Goal: Communication & Community: Participate in discussion

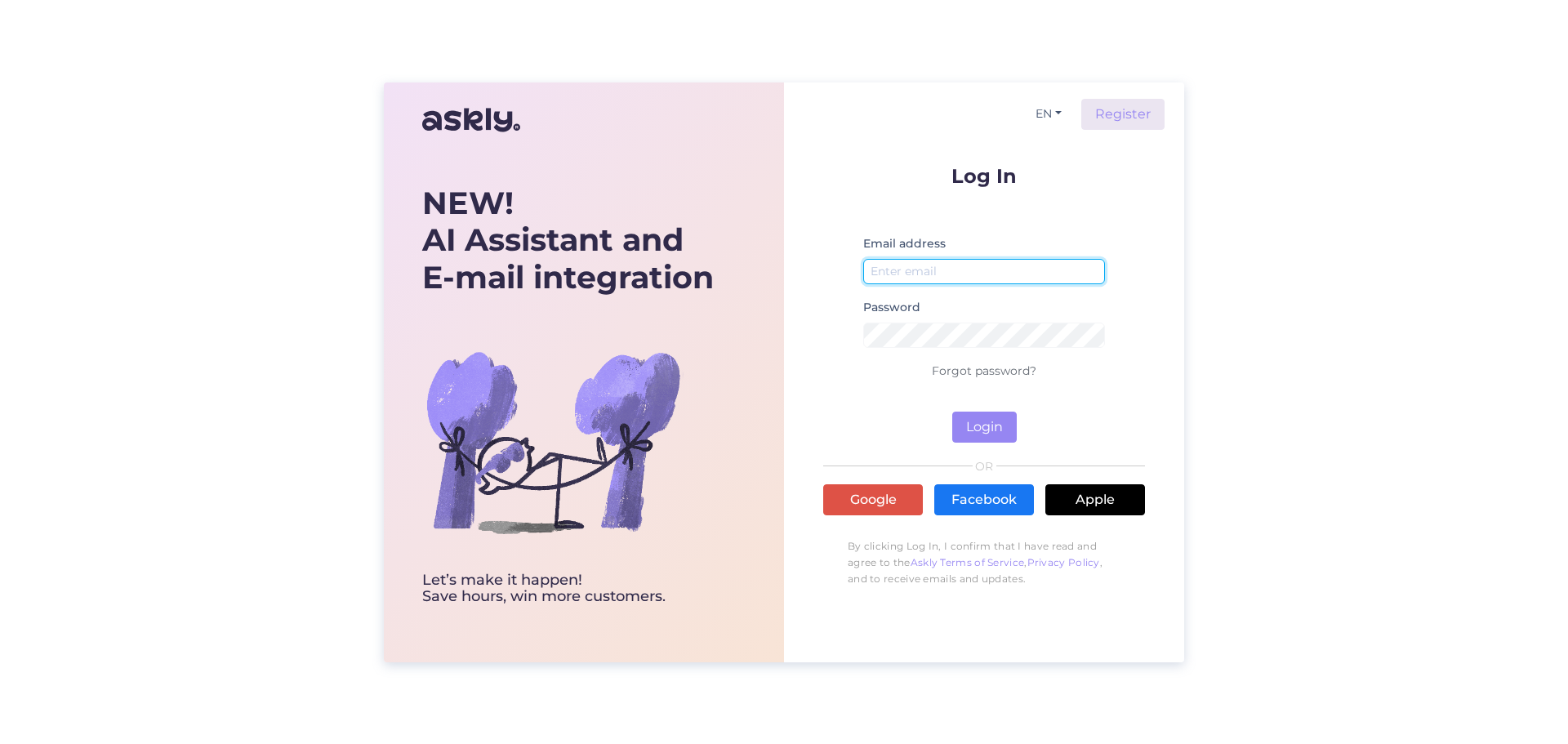
click at [959, 274] on input "email" at bounding box center [984, 271] width 241 height 26
click at [958, 274] on input "email" at bounding box center [984, 271] width 241 height 26
type input "[EMAIL_ADDRESS][DOMAIN_NAME]"
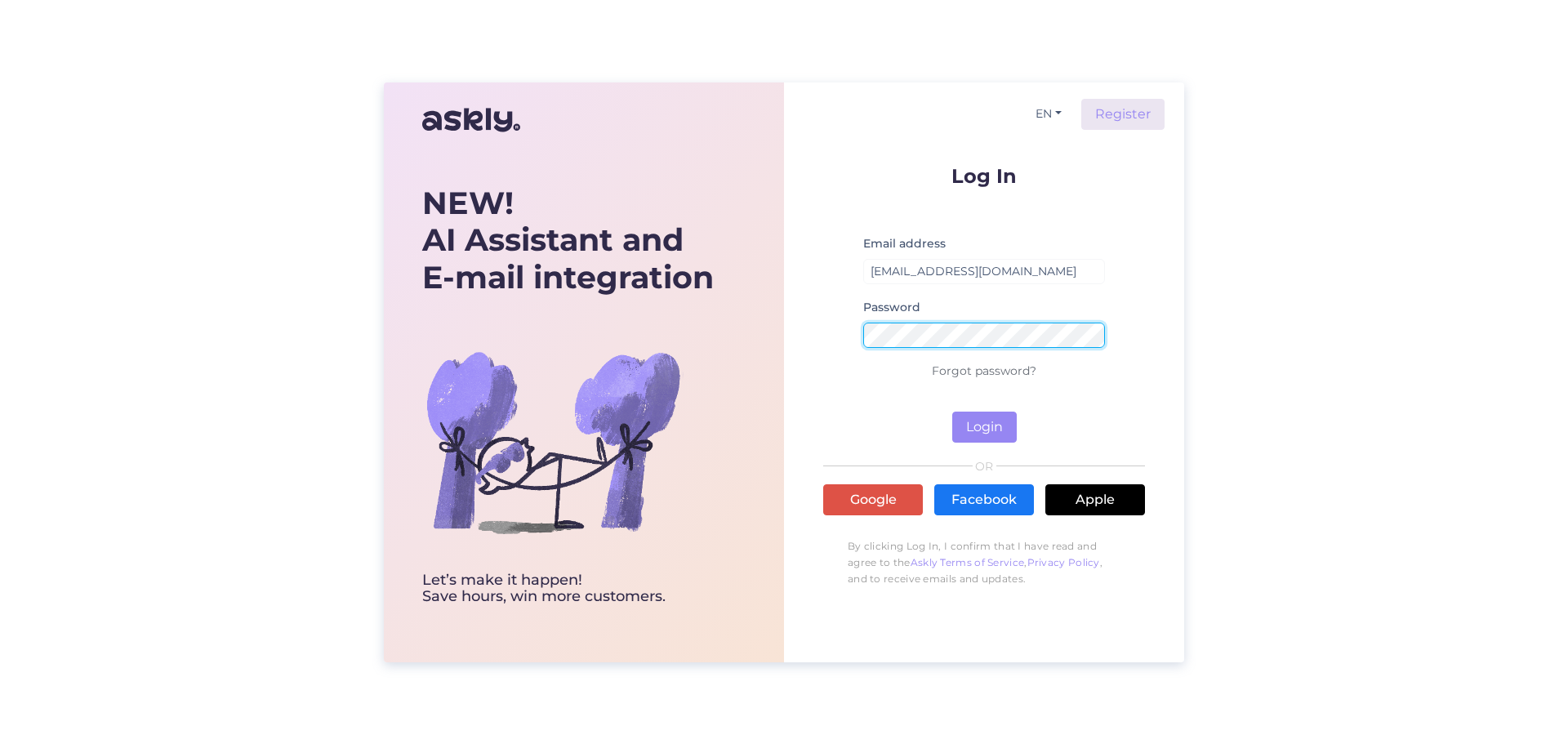
click at [953, 412] on button "Login" at bounding box center [985, 427] width 65 height 31
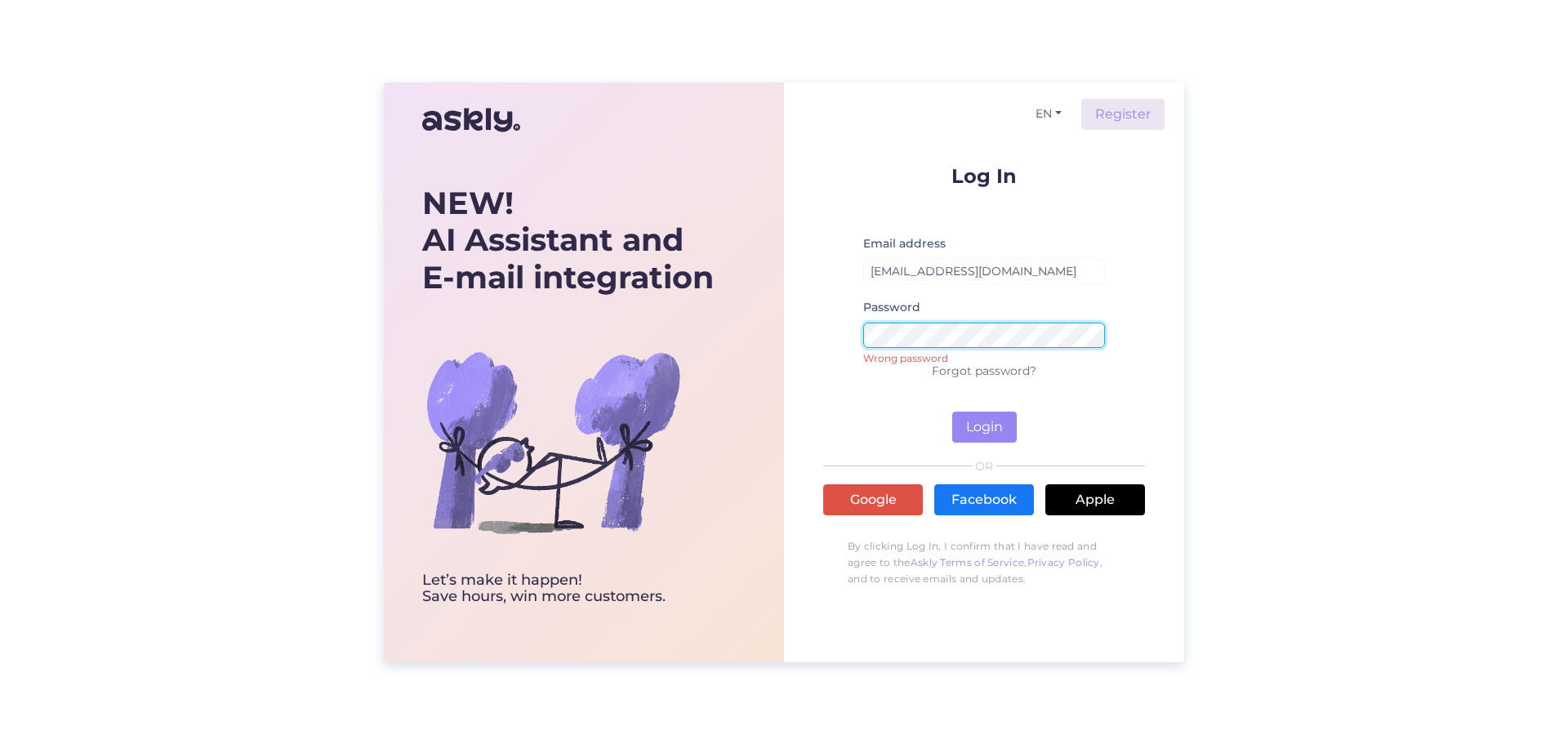
click at [801, 329] on div "EN Register Log In Email address [EMAIL_ADDRESS][DOMAIN_NAME] Password Wrong pa…" at bounding box center [984, 372] width 400 height 579
click at [953, 412] on button "Login" at bounding box center [985, 427] width 65 height 31
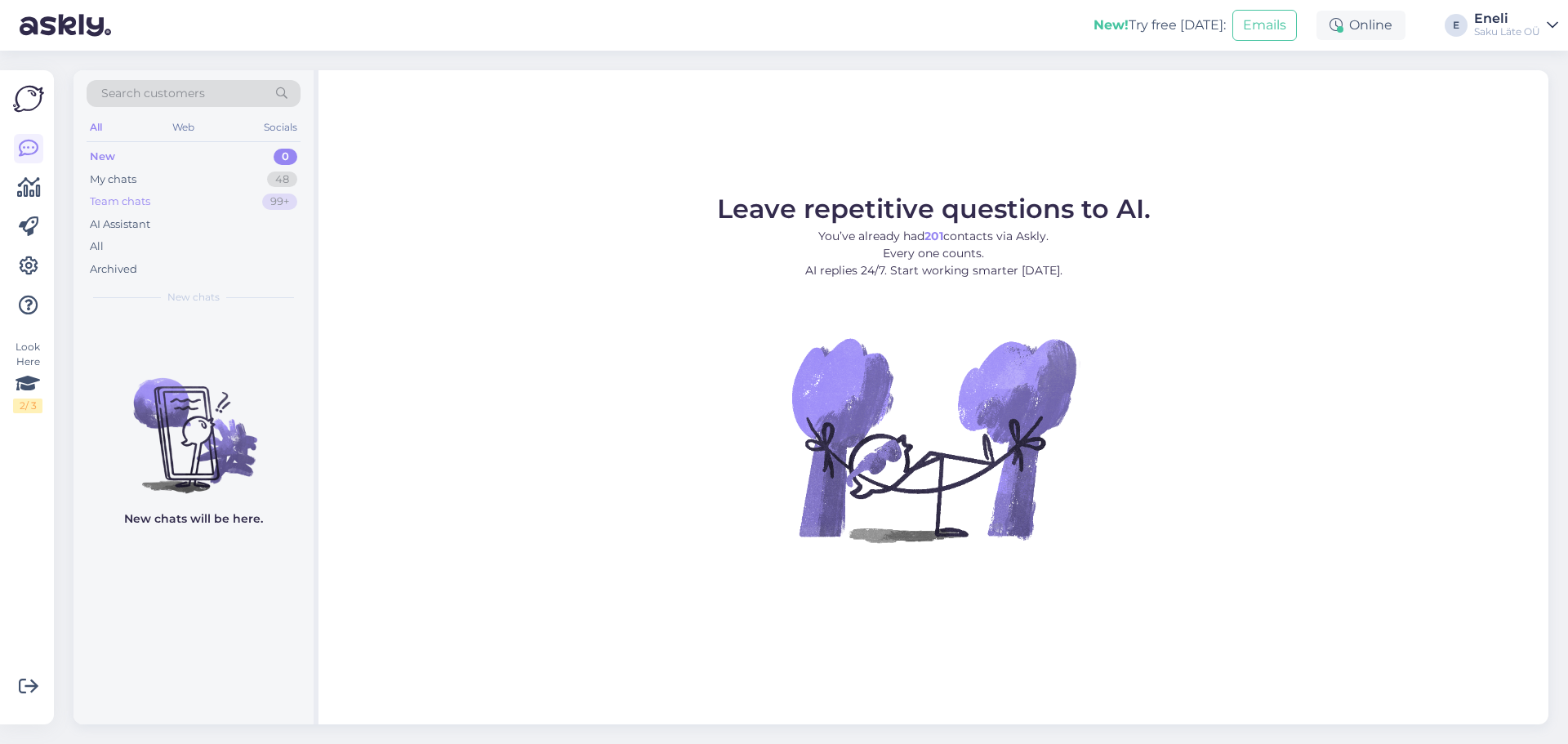
click at [159, 201] on div "Team chats 99+" at bounding box center [194, 202] width 214 height 23
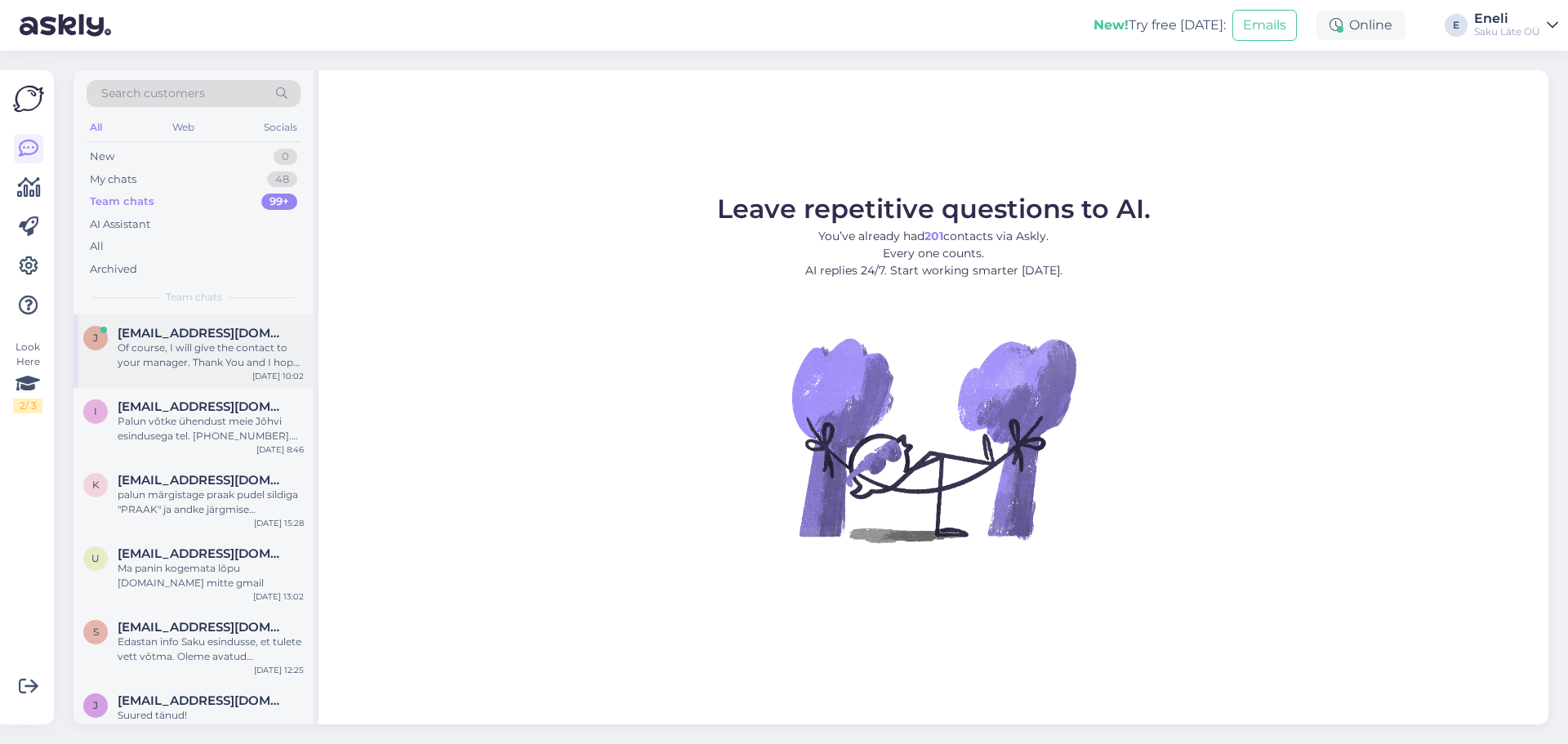
click at [182, 348] on div "Of course, I will give the contact to your manager. Thank You and I hope our co…" at bounding box center [210, 355] width 186 height 30
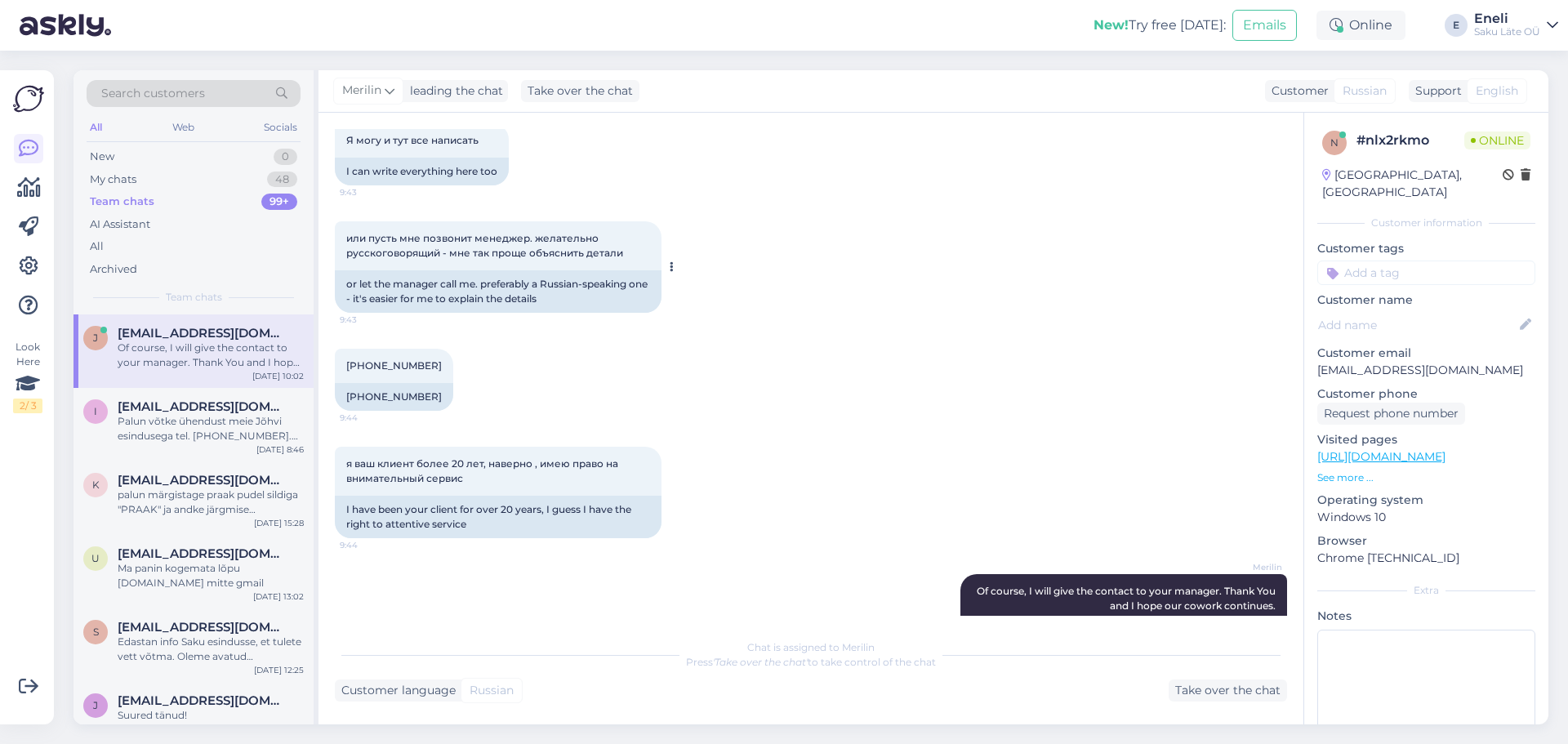
scroll to position [2082, 0]
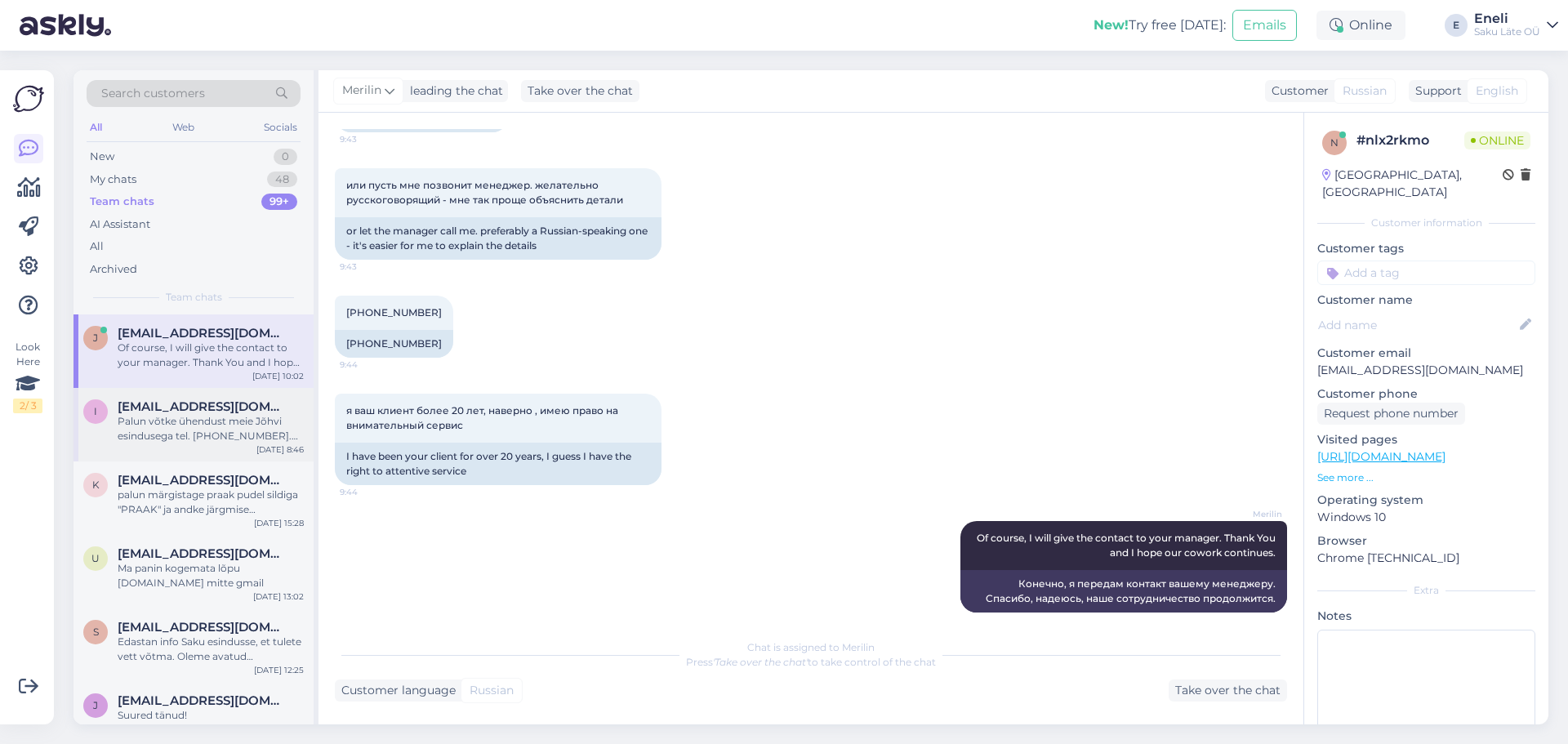
click at [184, 412] on span "[EMAIL_ADDRESS][DOMAIN_NAME]" at bounding box center [202, 407] width 170 height 15
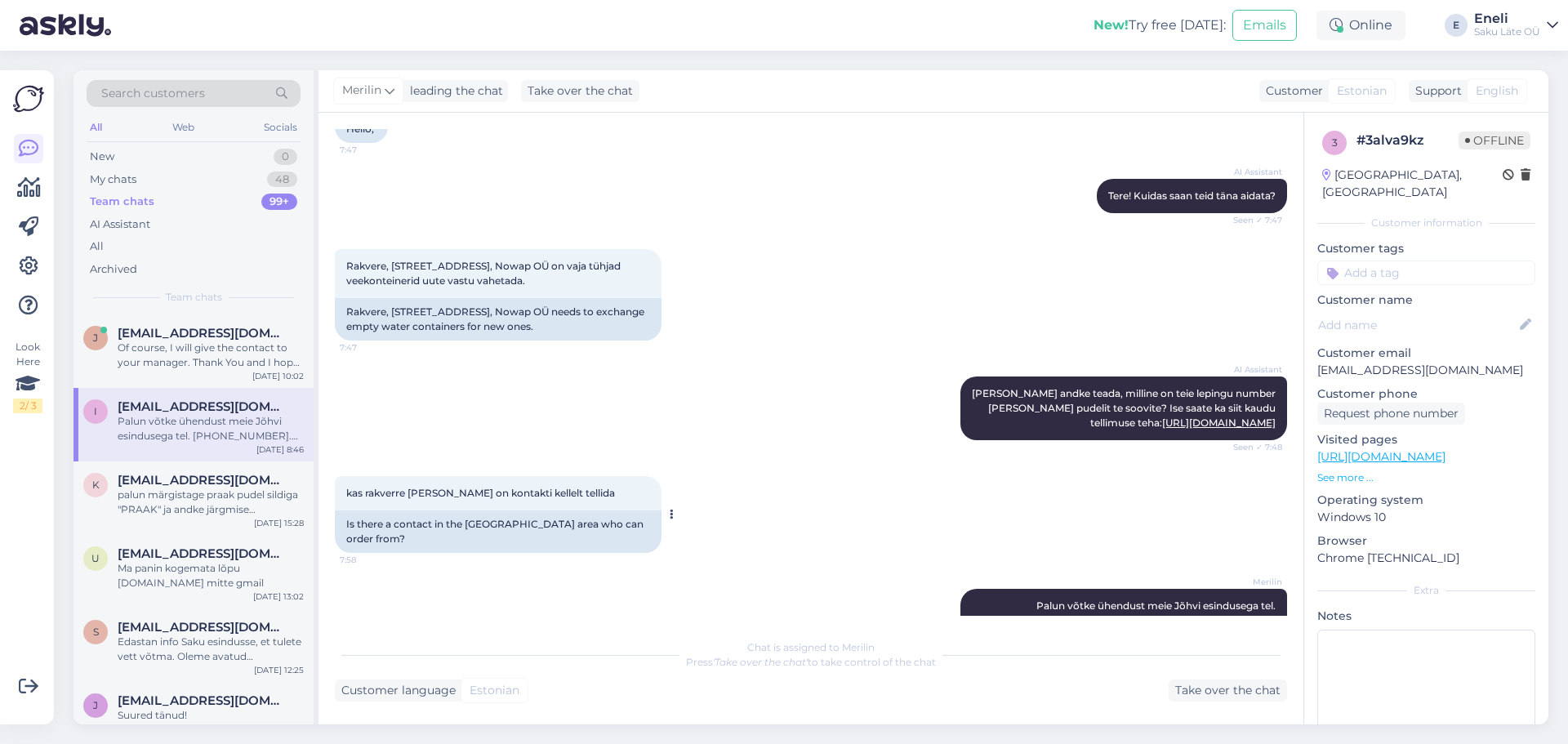
scroll to position [0, 0]
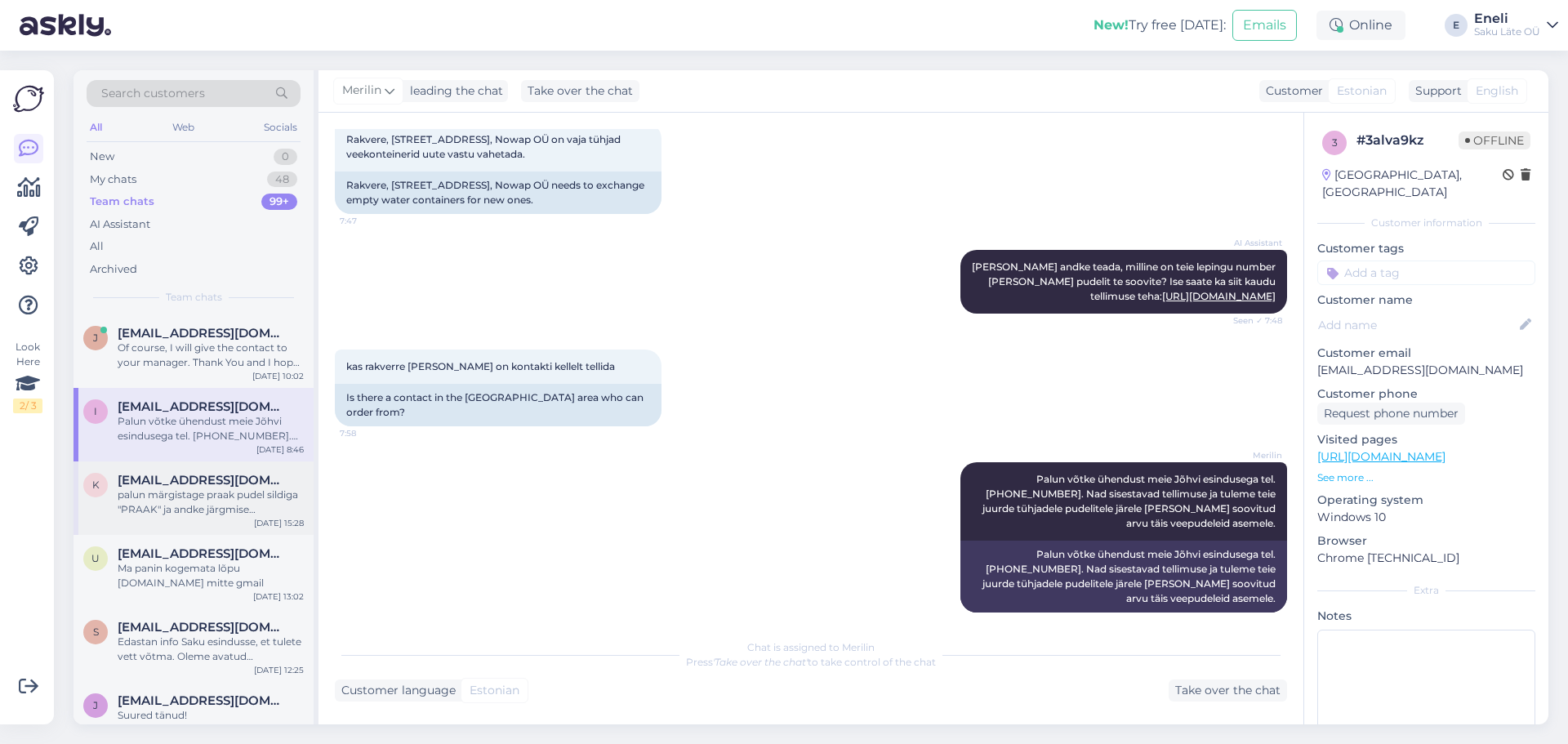
click at [203, 492] on div "palun märgistage praak pudel sildiga "PRAAK" ja andke järgmise tellimisega [PER…" at bounding box center [210, 503] width 186 height 30
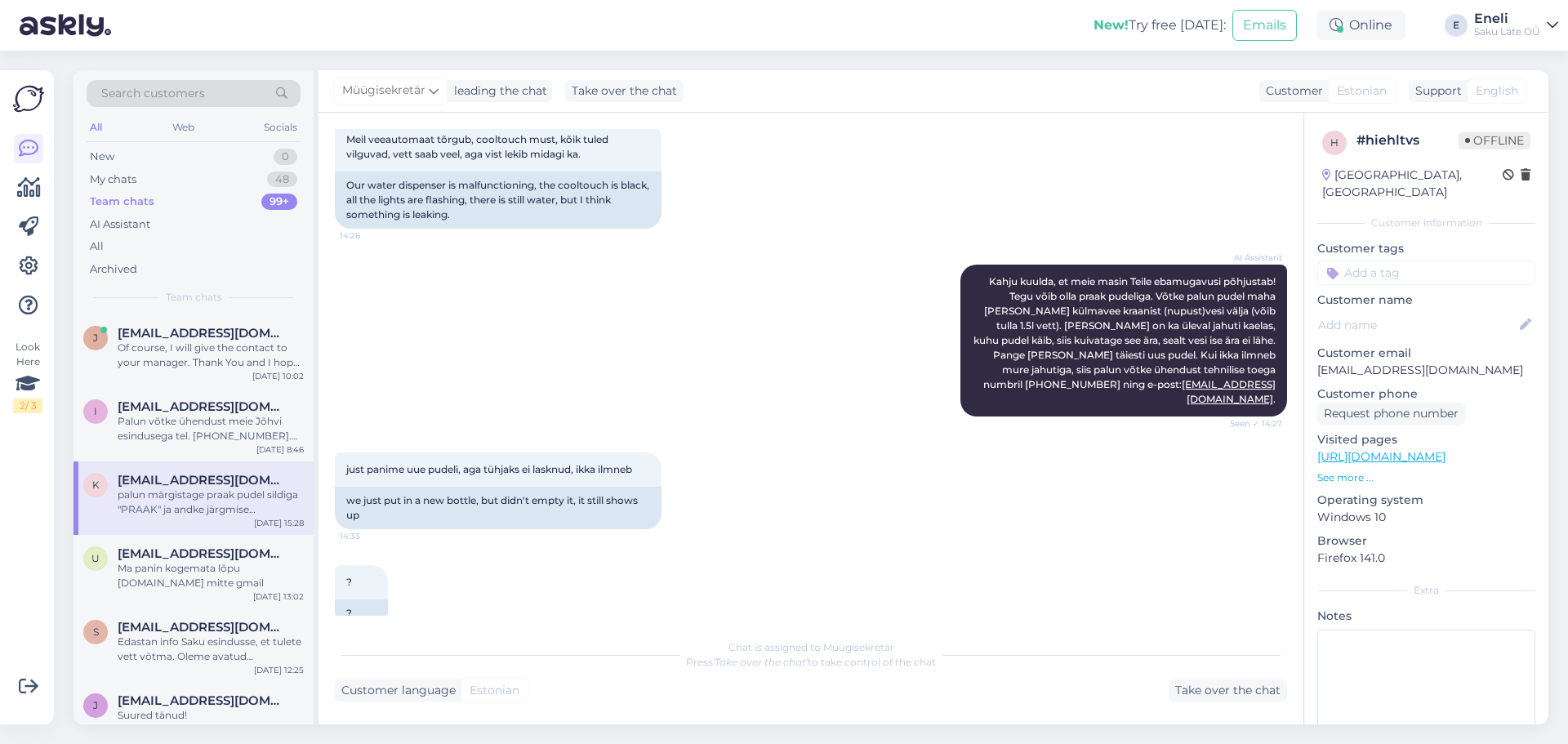
scroll to position [628, 0]
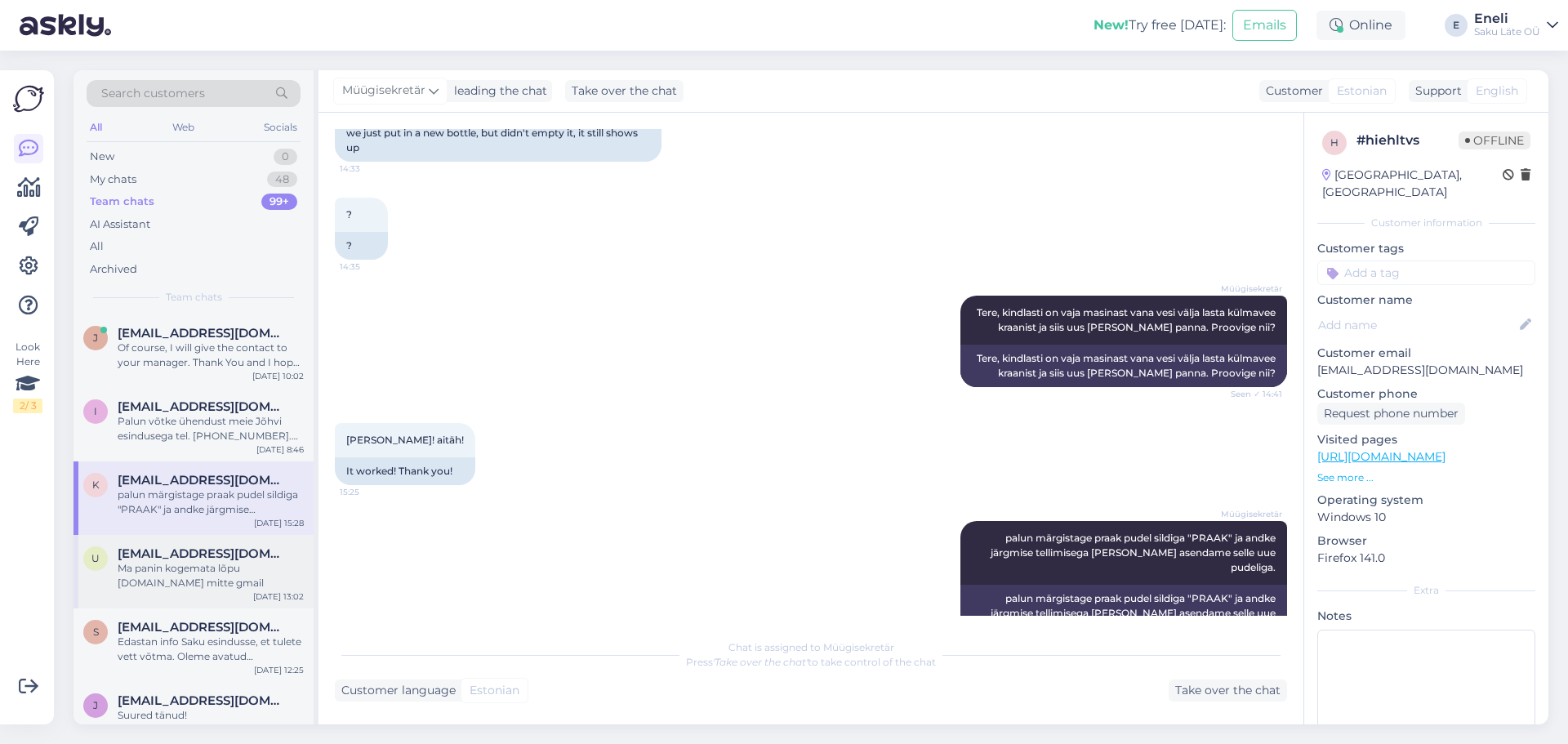
click at [156, 566] on div "Ma panin kogemata lõpu [DOMAIN_NAME] mitte gmail" at bounding box center [210, 576] width 186 height 30
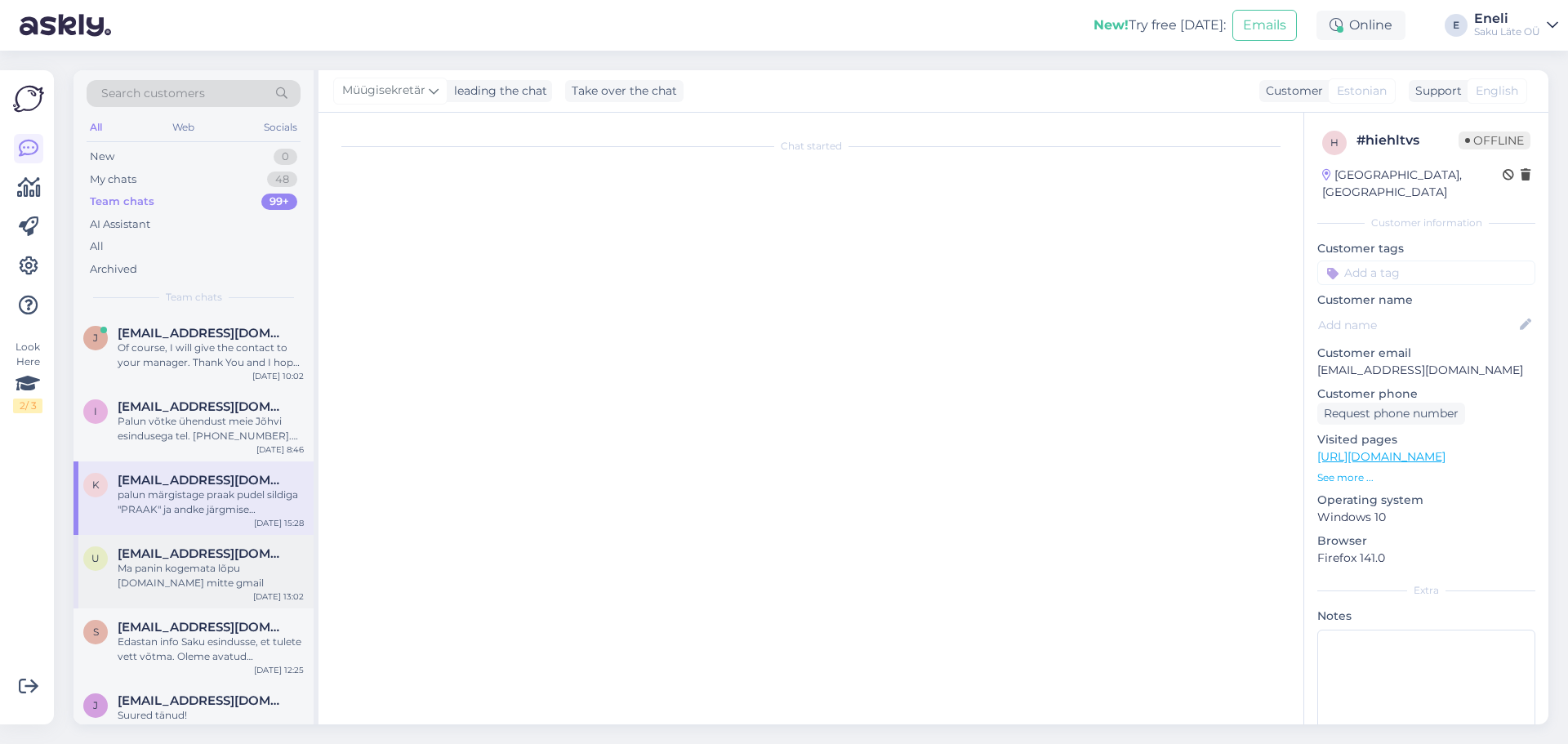
scroll to position [780, 0]
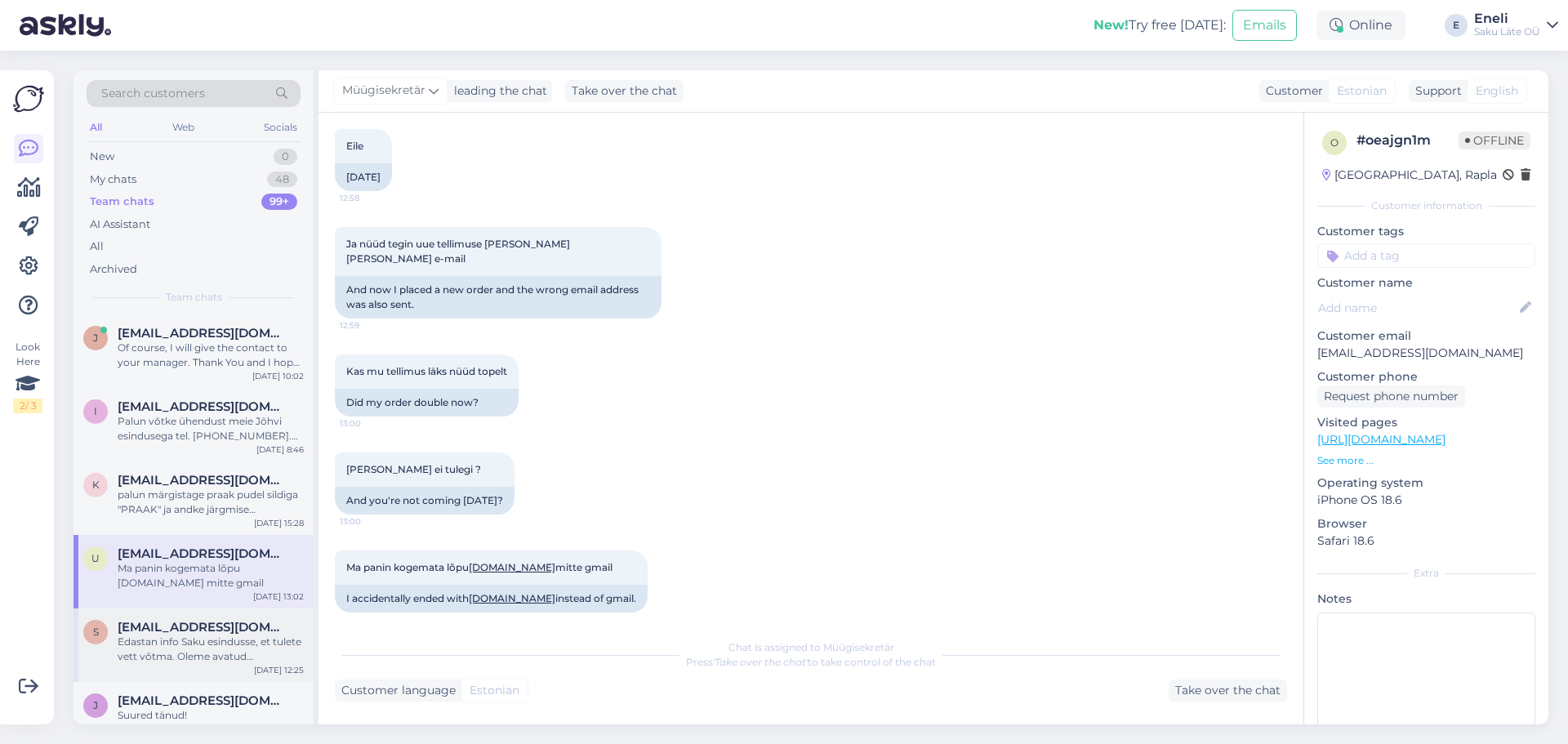
click at [165, 645] on div "Edastan info Saku esindusse, et tulete vett võtma. Oleme avatud [PERSON_NAME] v…" at bounding box center [210, 649] width 186 height 30
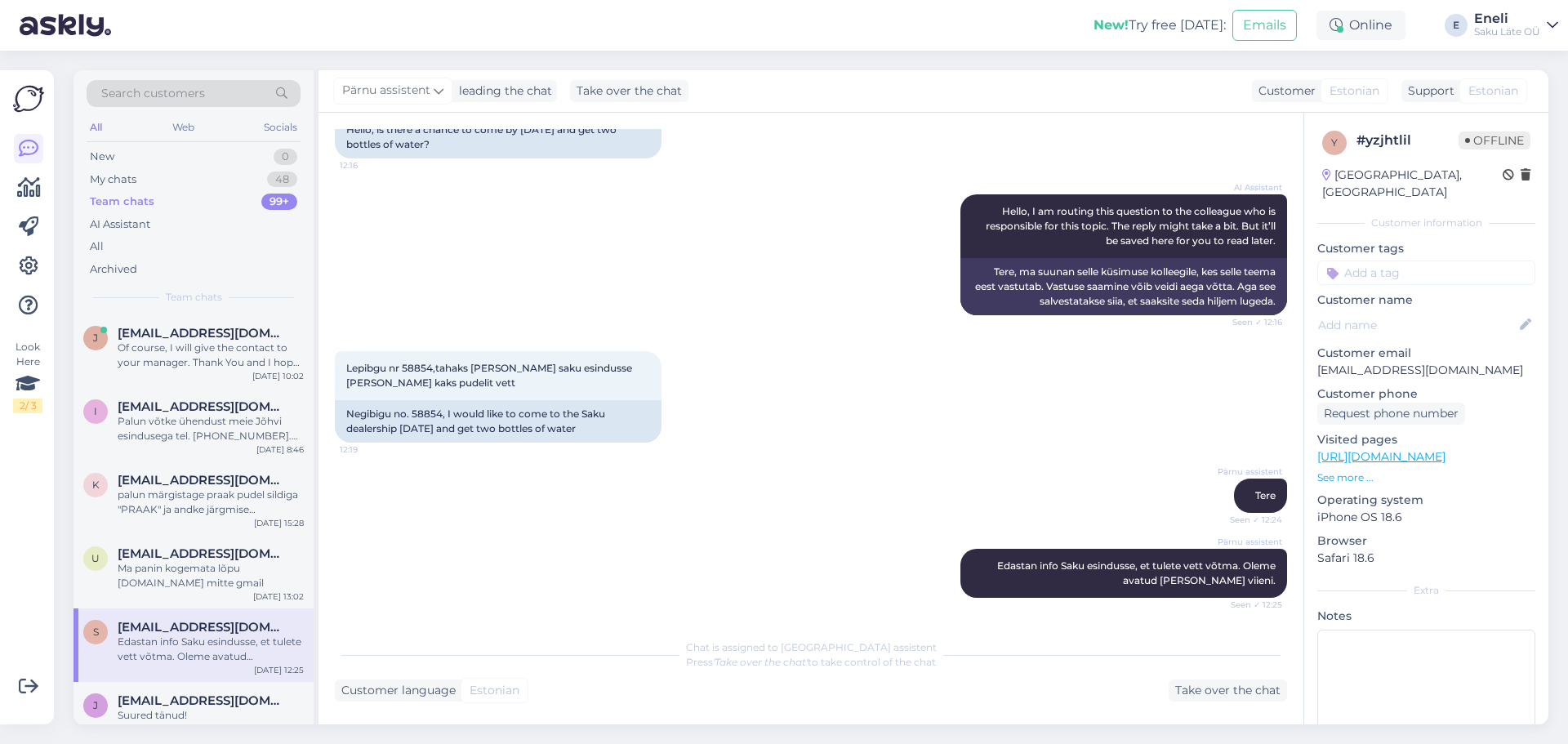
scroll to position [149, 0]
click at [170, 355] on div "Of course, I will give the contact to your manager. Thank You and I hope our co…" at bounding box center [210, 355] width 186 height 30
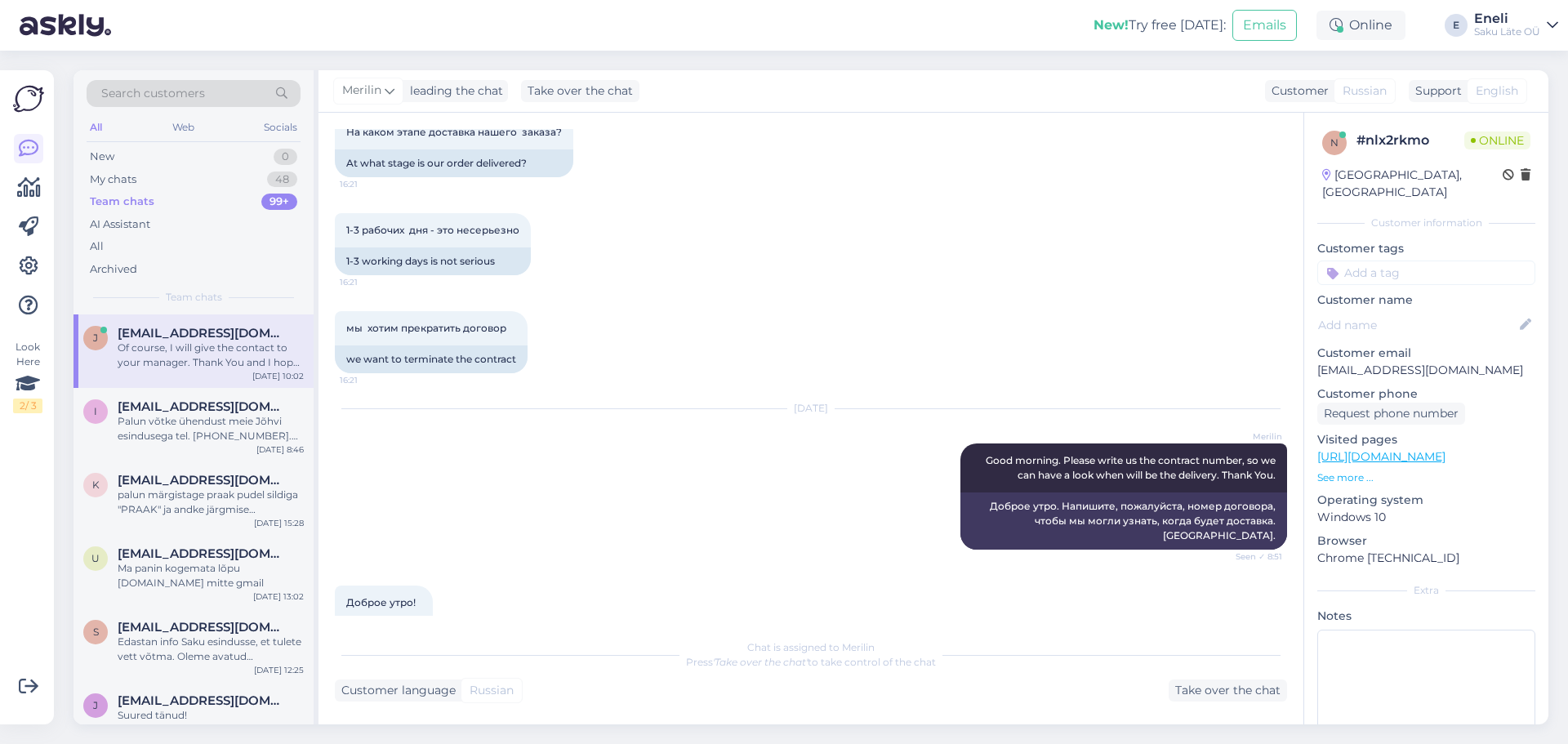
scroll to position [1102, 0]
